Goal: Information Seeking & Learning: Learn about a topic

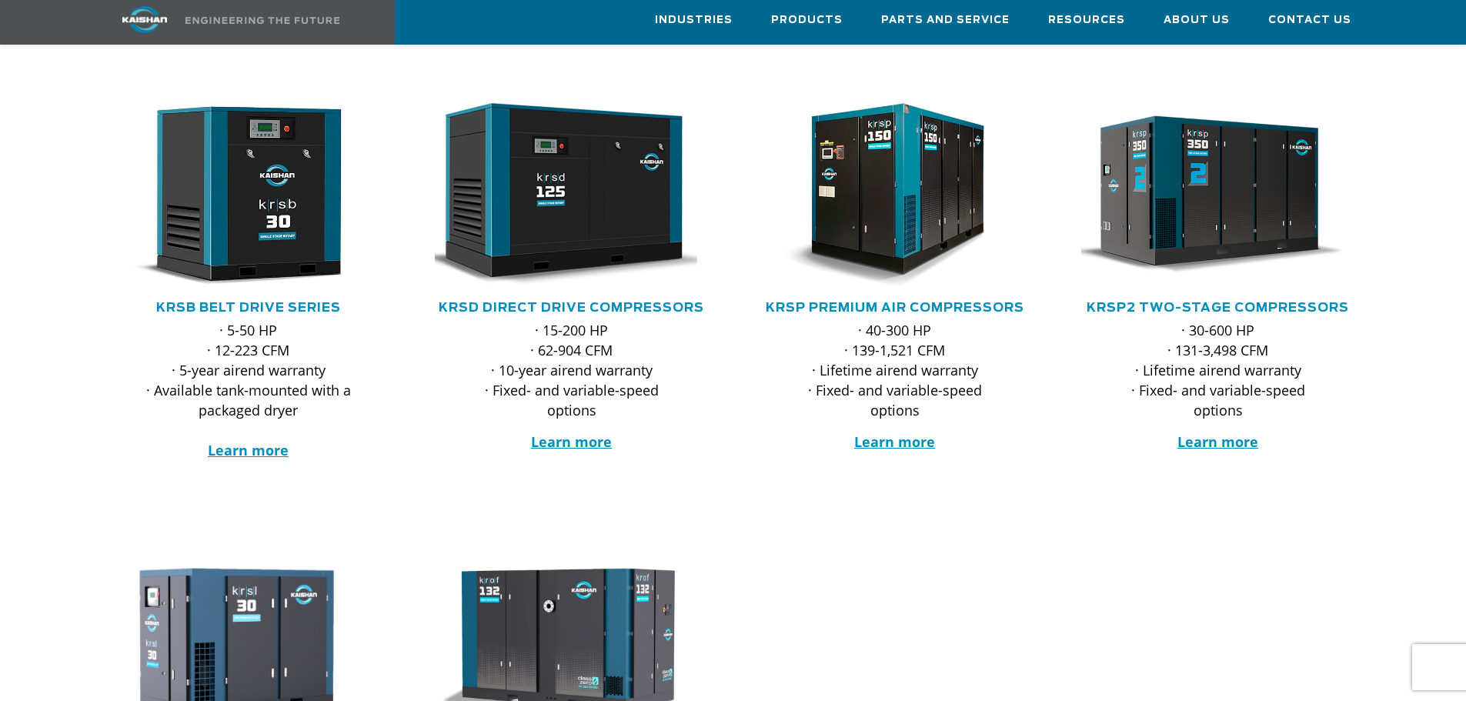
scroll to position [231, 0]
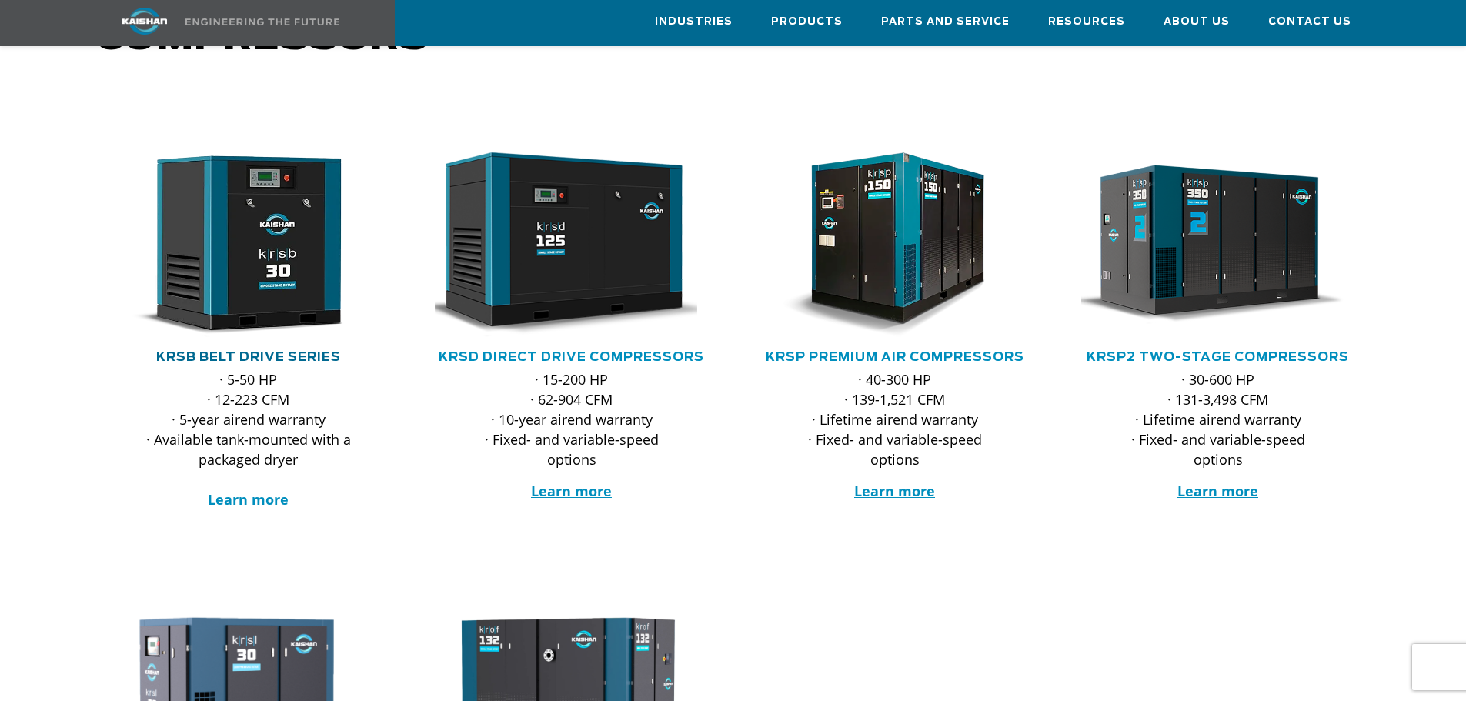
click at [247, 351] on link "KRSB Belt Drive Series" at bounding box center [248, 357] width 185 height 12
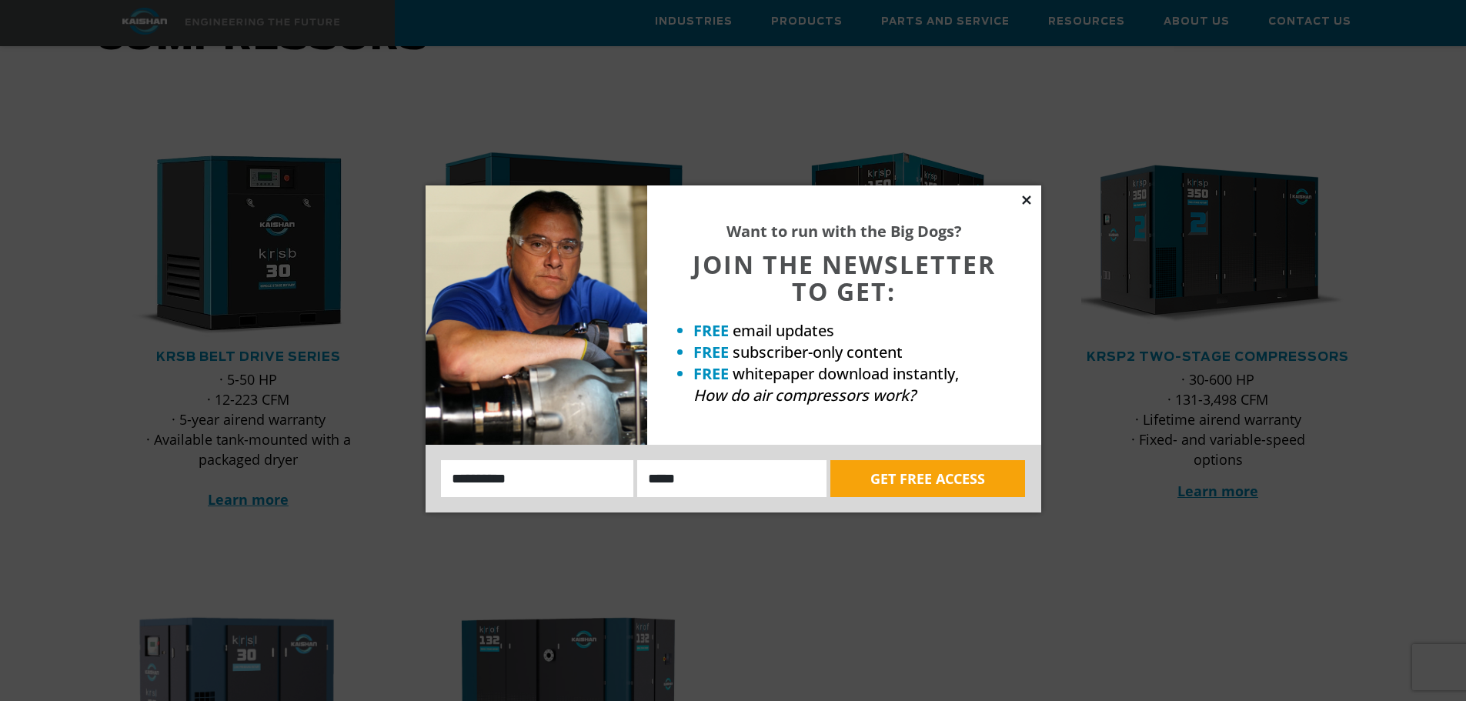
click at [1026, 202] on icon at bounding box center [1026, 199] width 8 height 8
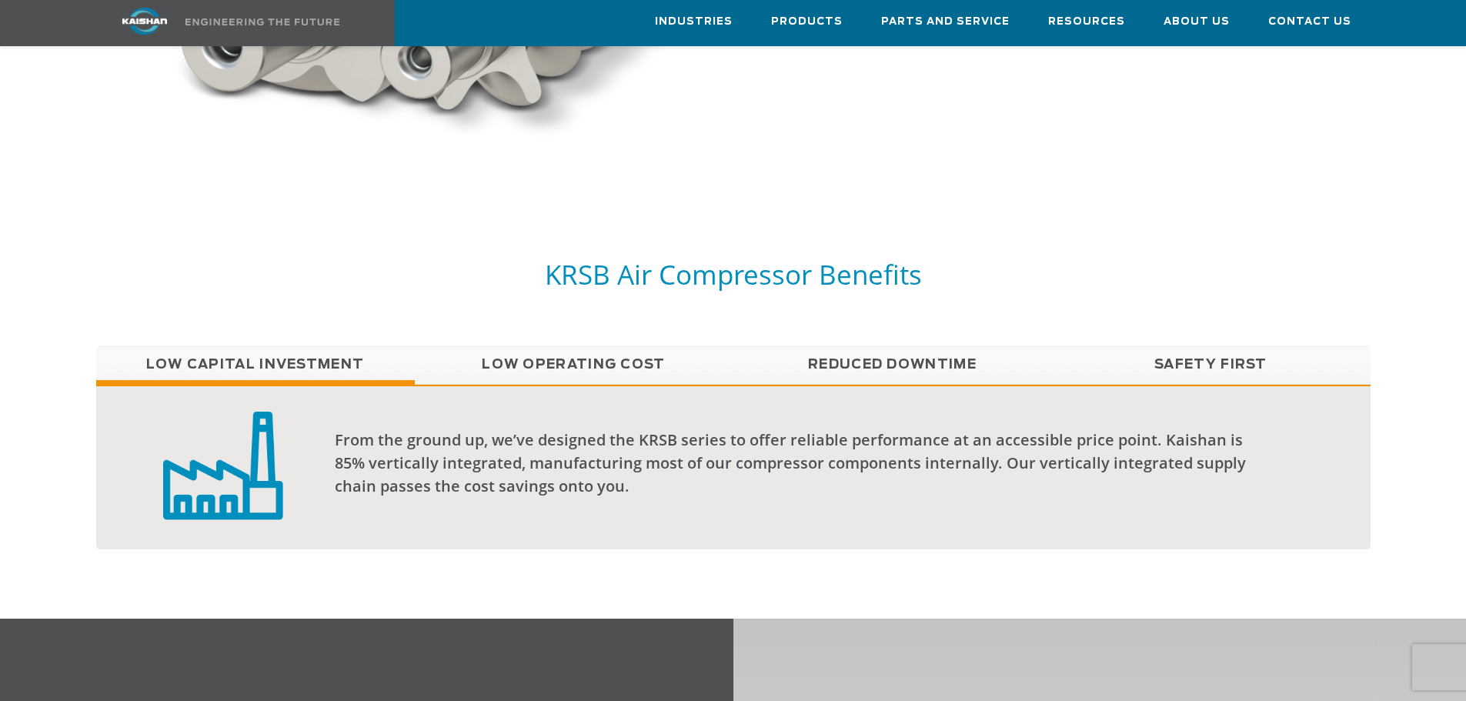
scroll to position [1231, 0]
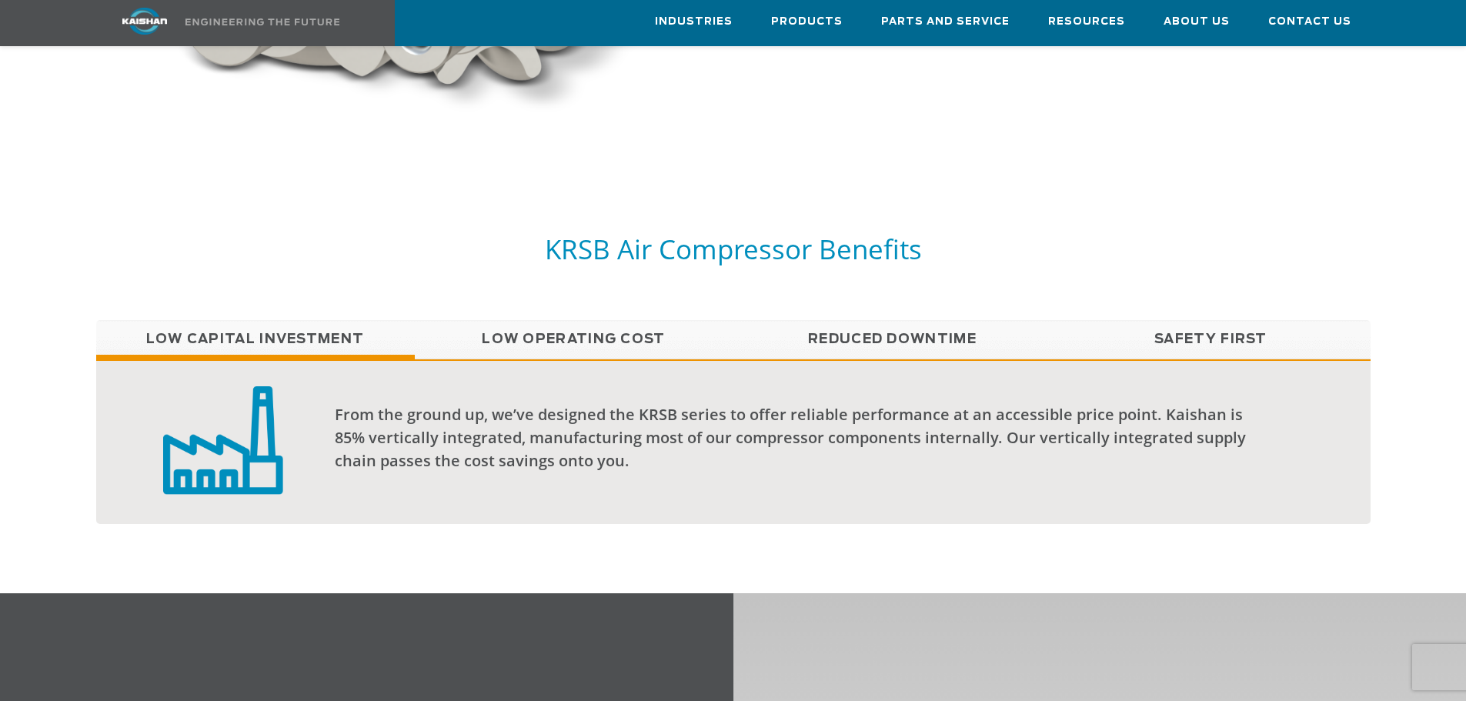
click at [645, 321] on link "Low Operating Cost" at bounding box center [574, 339] width 319 height 38
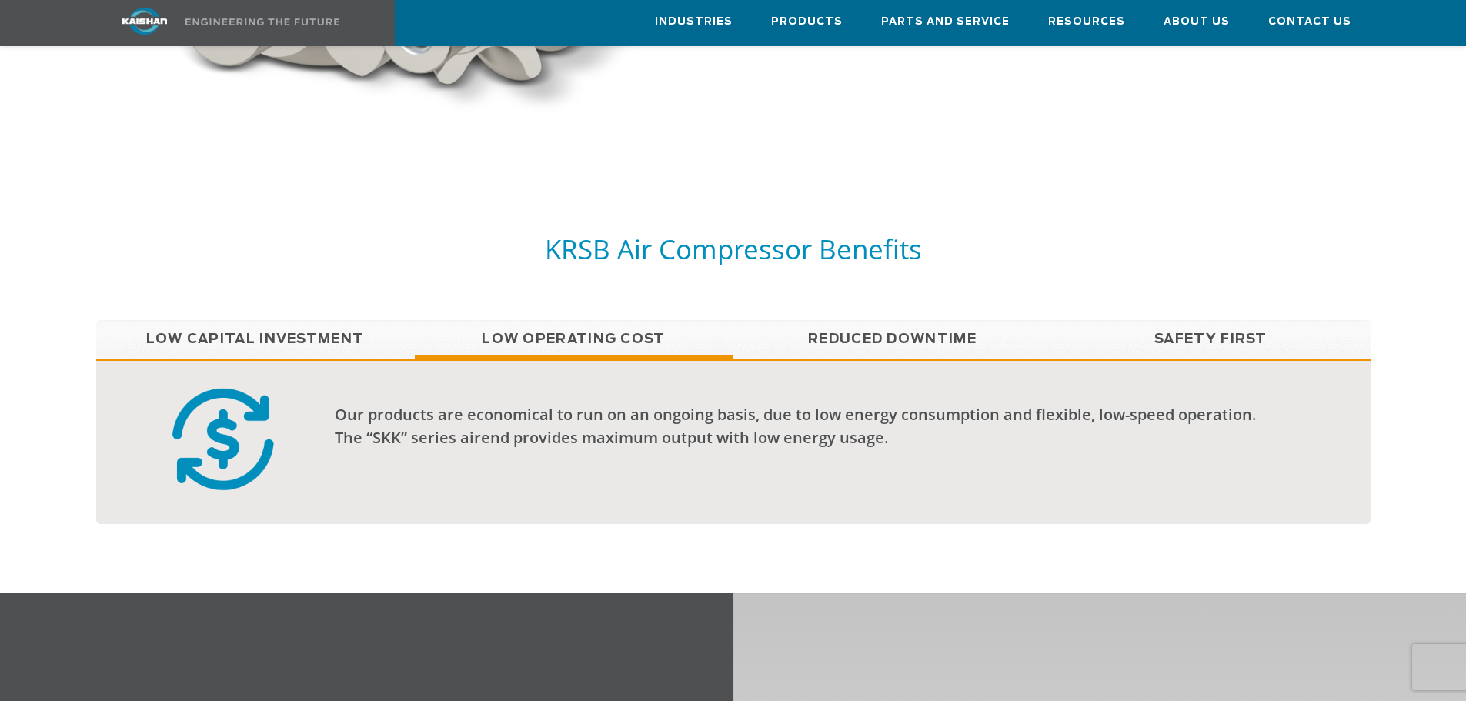
click at [937, 320] on link "Reduced Downtime" at bounding box center [892, 339] width 319 height 38
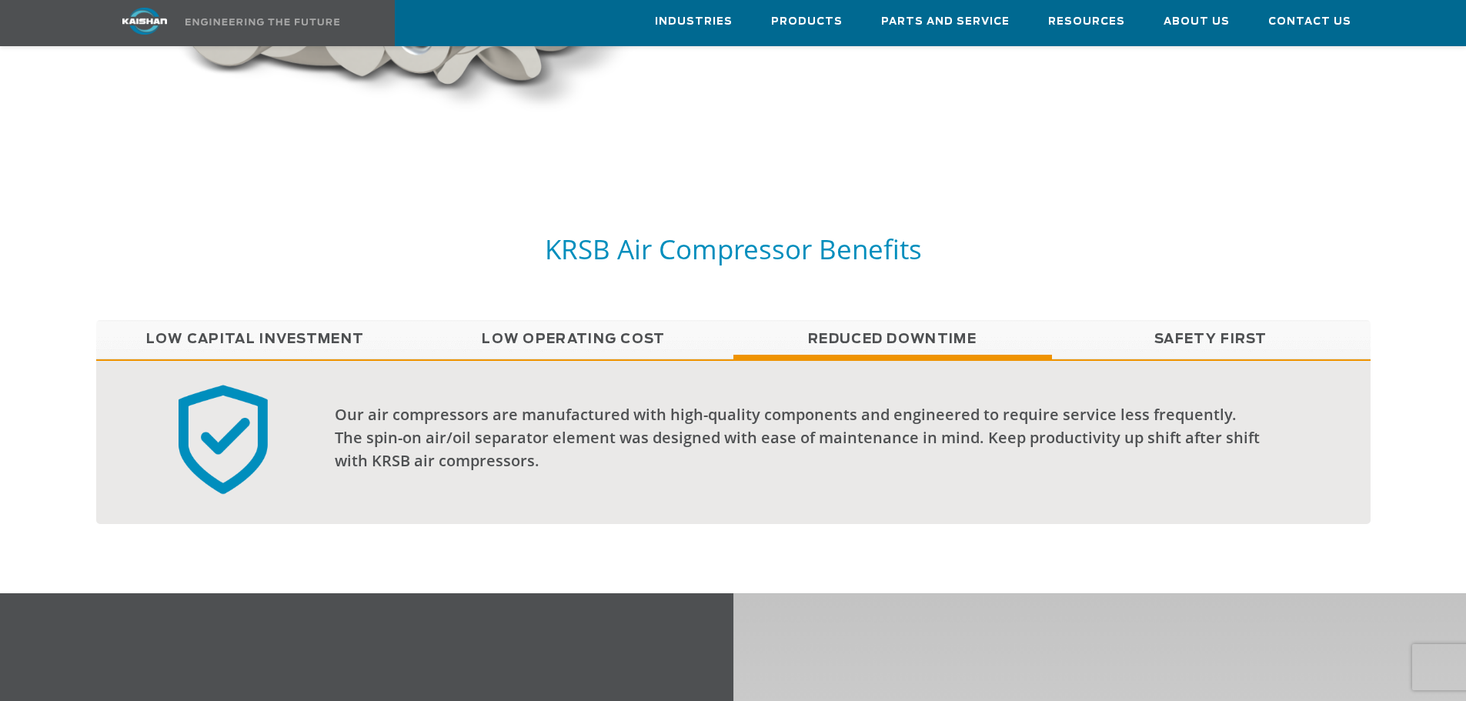
click at [1206, 320] on link "Safety First" at bounding box center [1211, 339] width 319 height 38
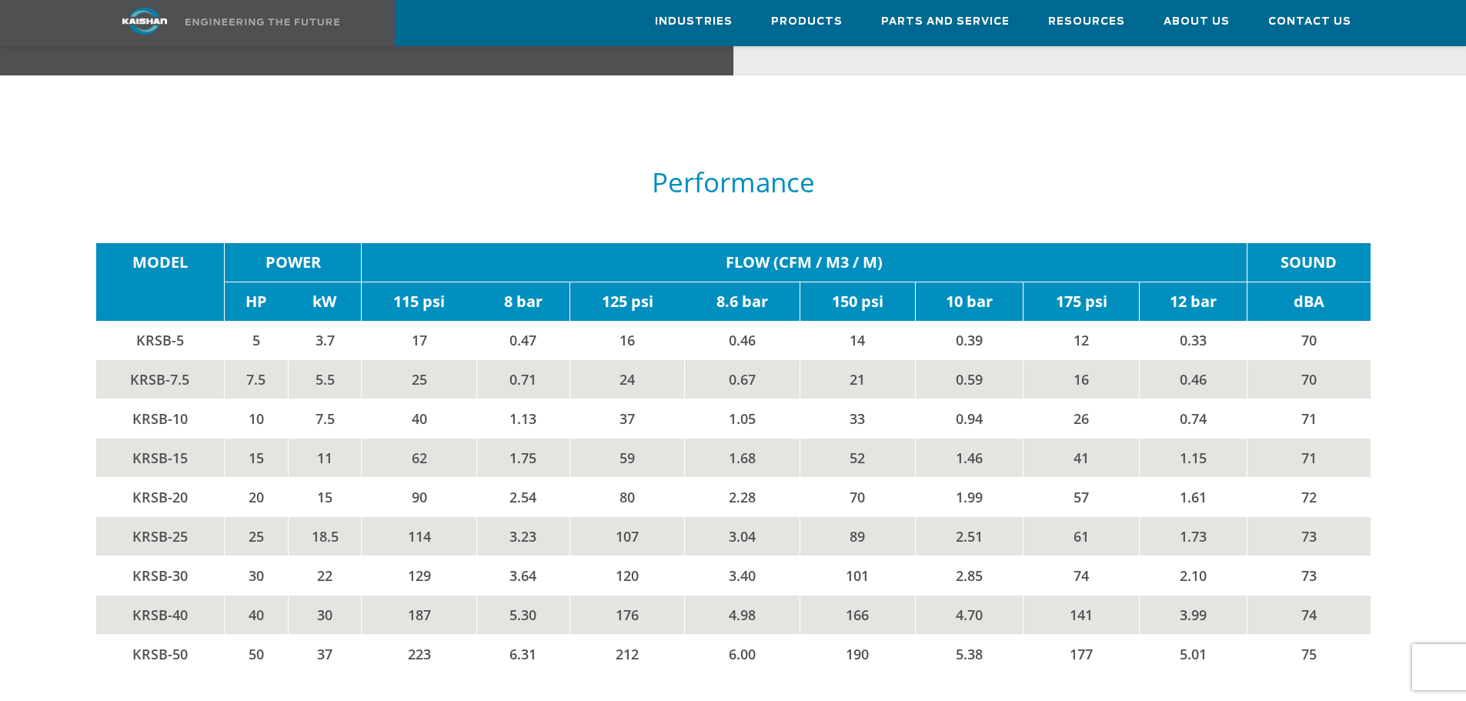
scroll to position [2616, 0]
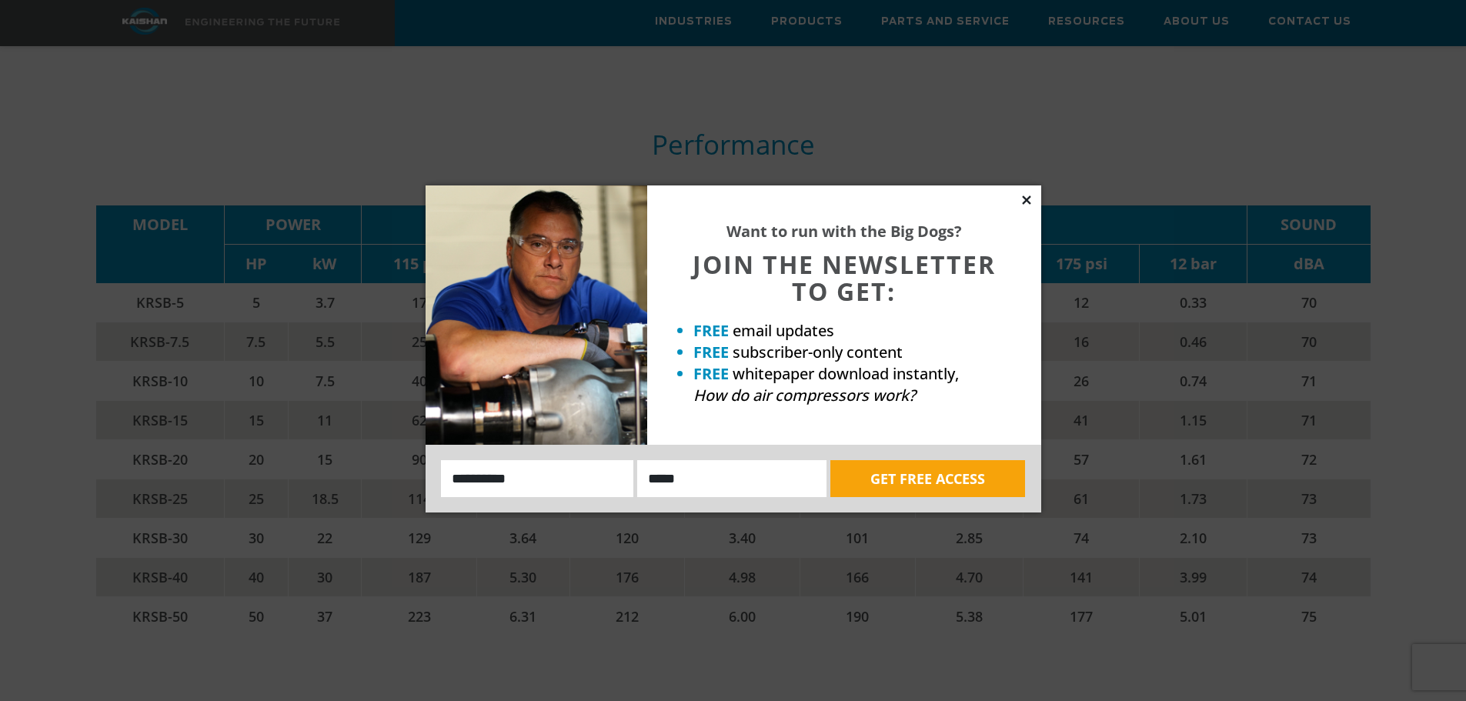
click at [1032, 199] on icon at bounding box center [1026, 200] width 14 height 14
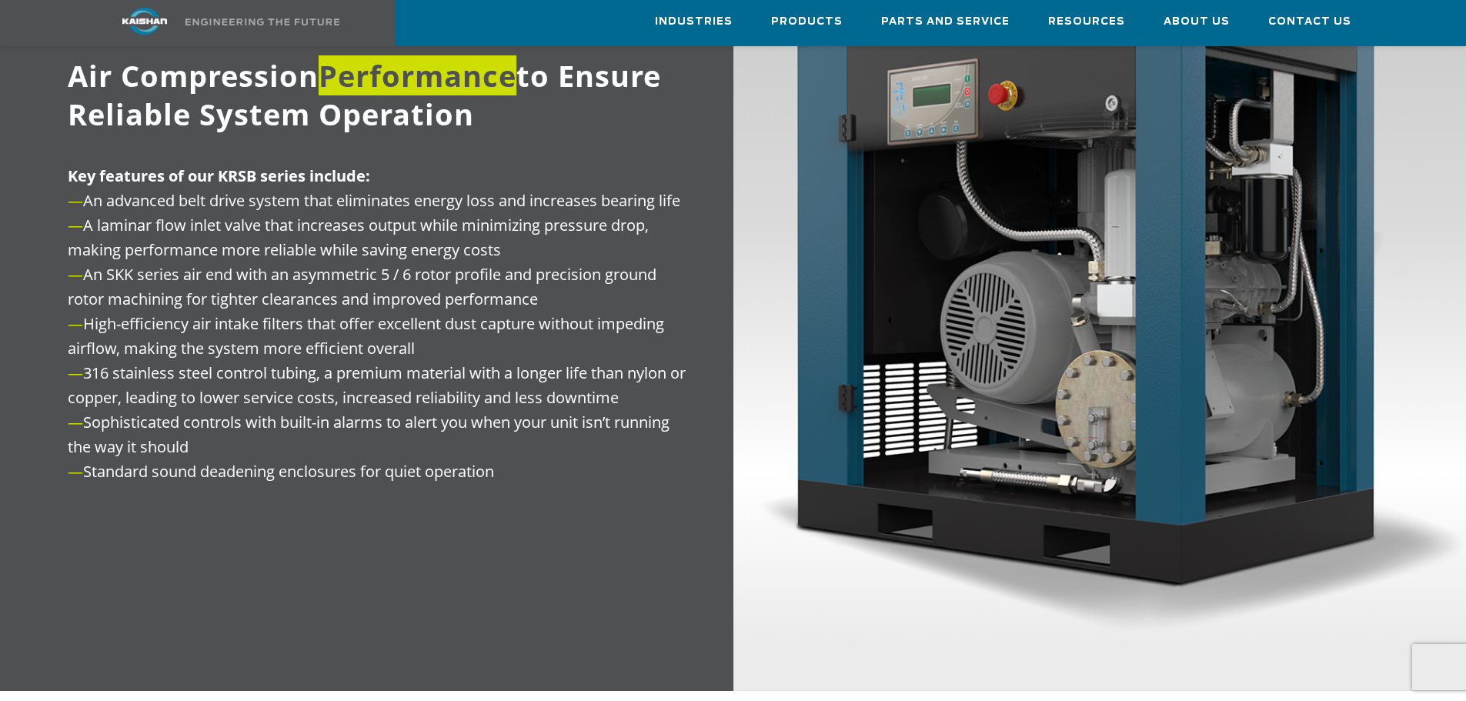
scroll to position [1923, 0]
